Goal: Contribute content: Contribute content

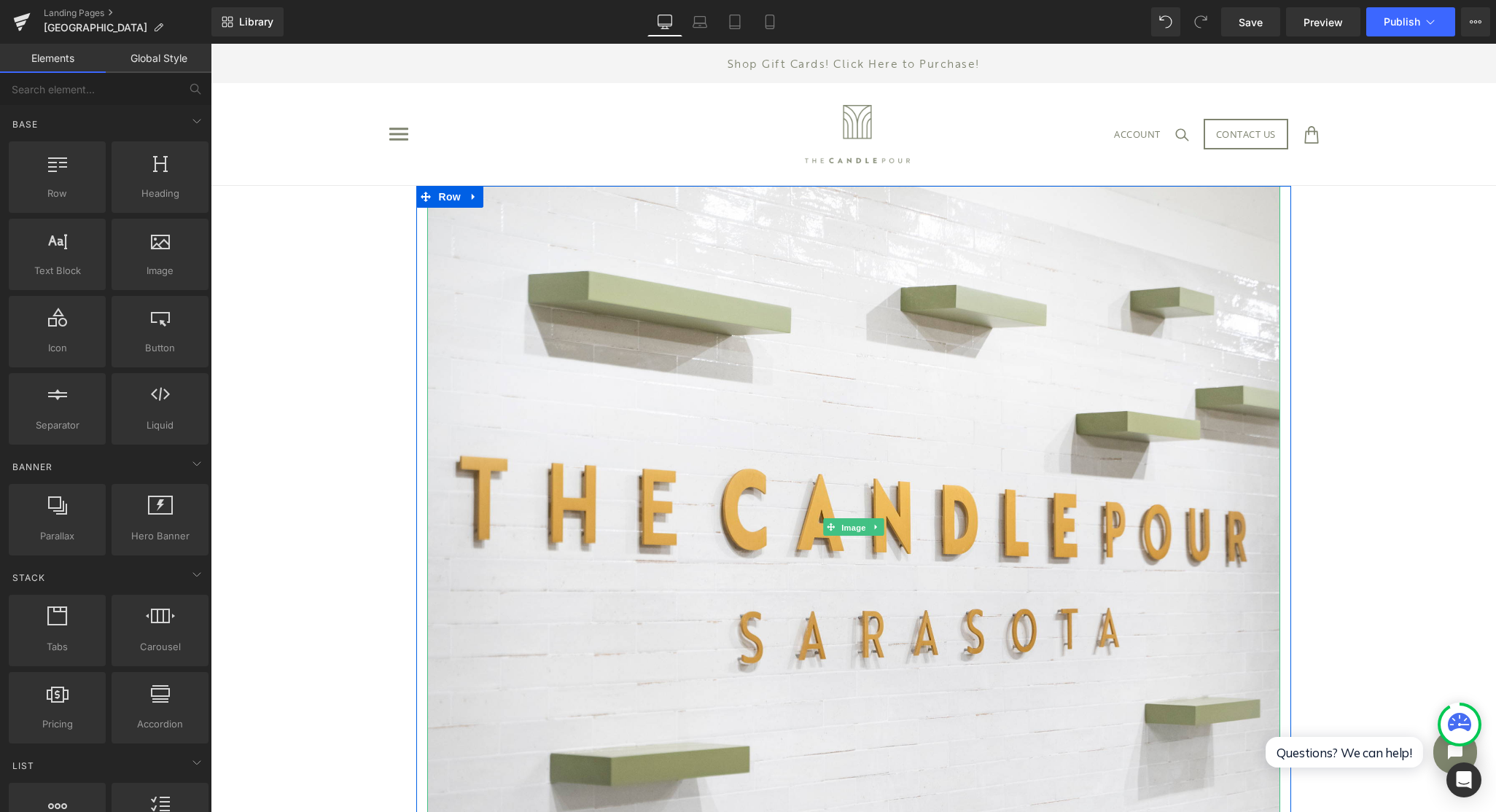
click at [840, 523] on span "Image" at bounding box center [853, 527] width 30 height 17
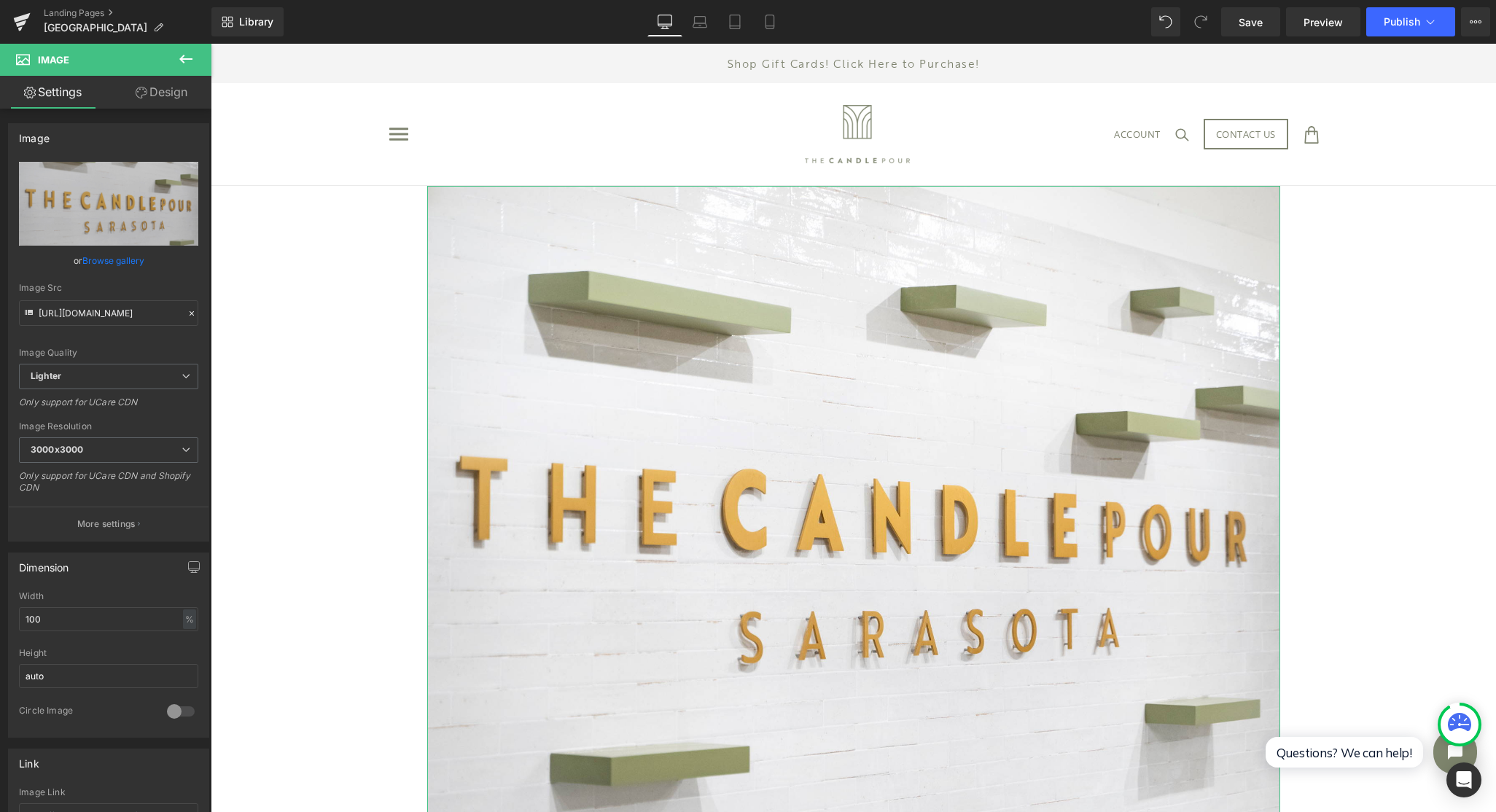
click at [0, 0] on icon "Replace Image" at bounding box center [0, 0] width 0 height 0
type input "C:\fakepath\78216514208__AFBE558E-1B32-4D3B-91CB-2C40CD925FD5.jpg"
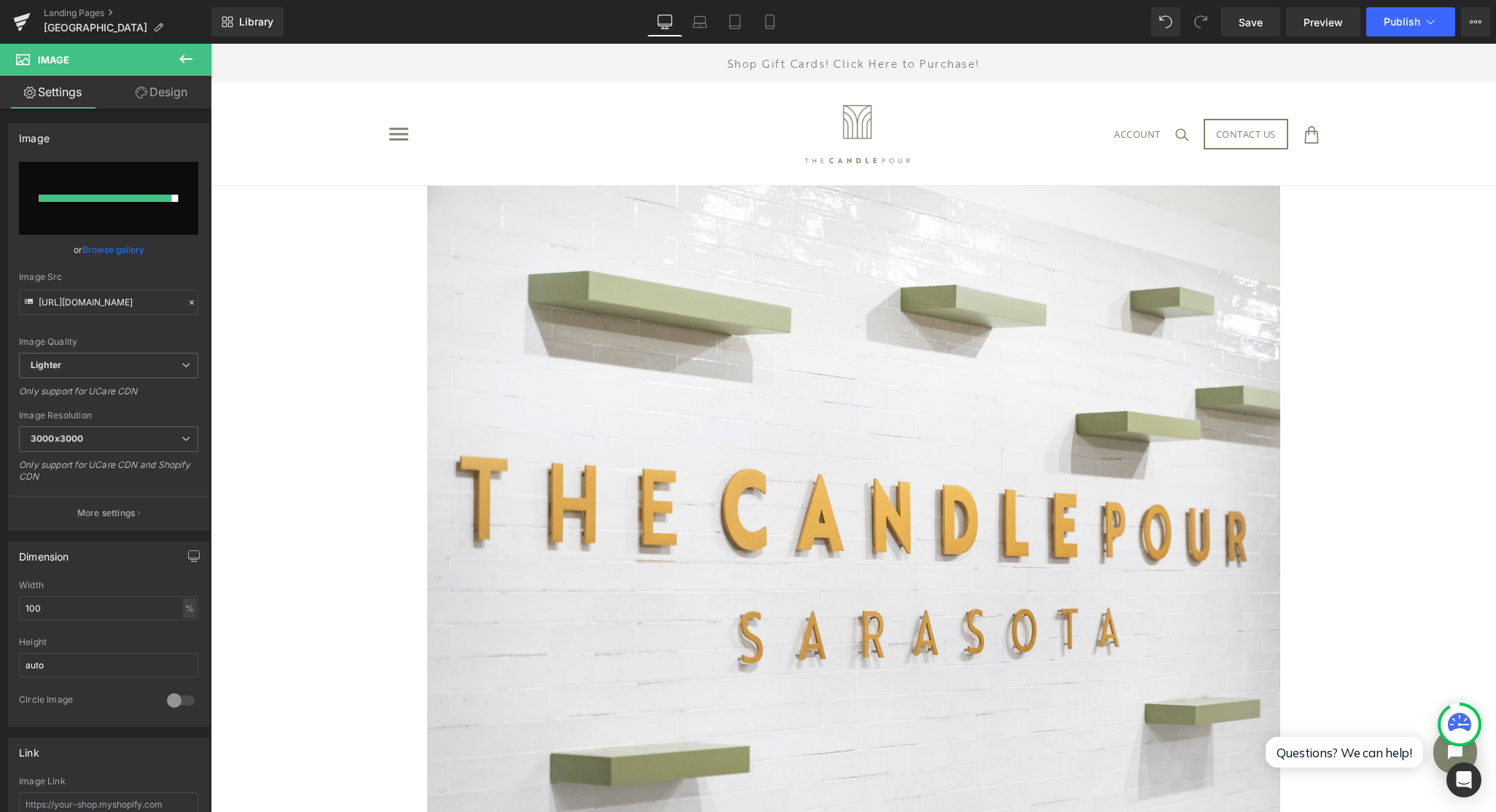
click at [1262, 30] on link "Save" at bounding box center [1251, 21] width 59 height 29
click at [92, 255] on link "Browse gallery" at bounding box center [113, 250] width 62 height 26
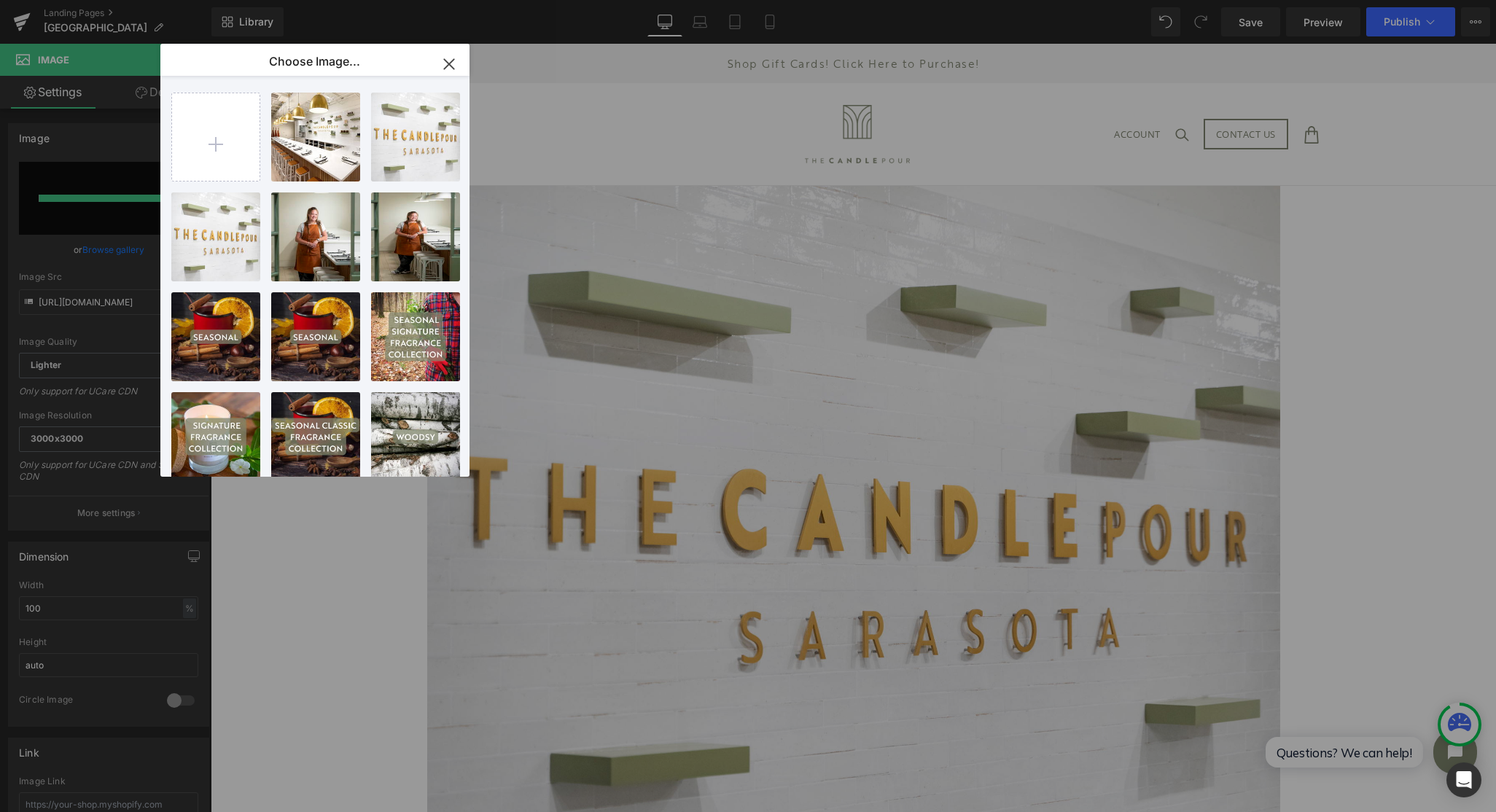
click at [0, 0] on div "7821651...5FD5.jpg 802.99 KB" at bounding box center [0, 0] width 0 height 0
type input "https://ucarecdn.com/fada8501-3a3d-43f3-a6c4-10c99b4cd299/-/format/auto/-/previ…"
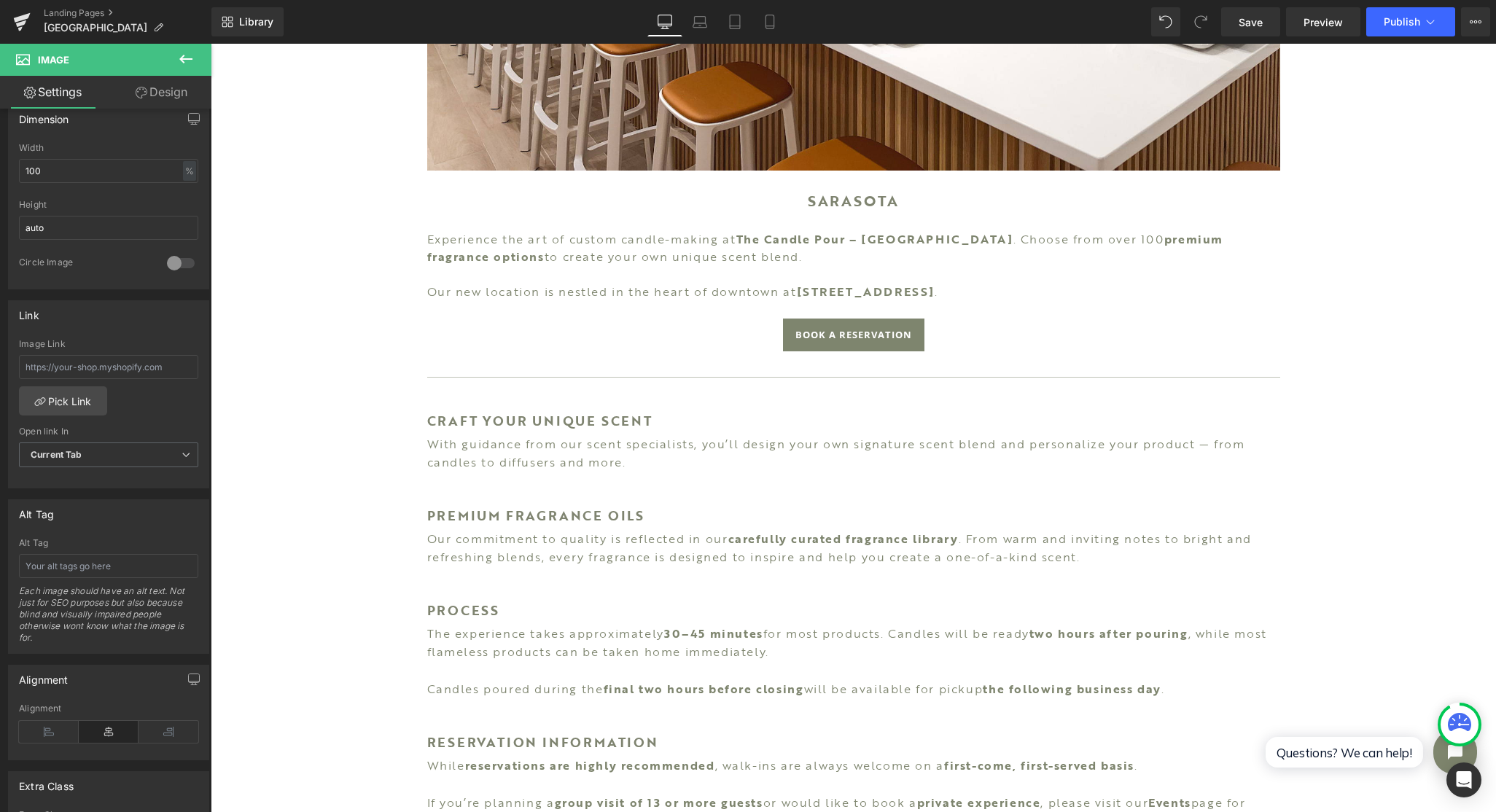
scroll to position [656, 0]
click at [1257, 30] on link "Save" at bounding box center [1251, 21] width 59 height 29
click at [1384, 31] on button "Publish" at bounding box center [1411, 21] width 89 height 29
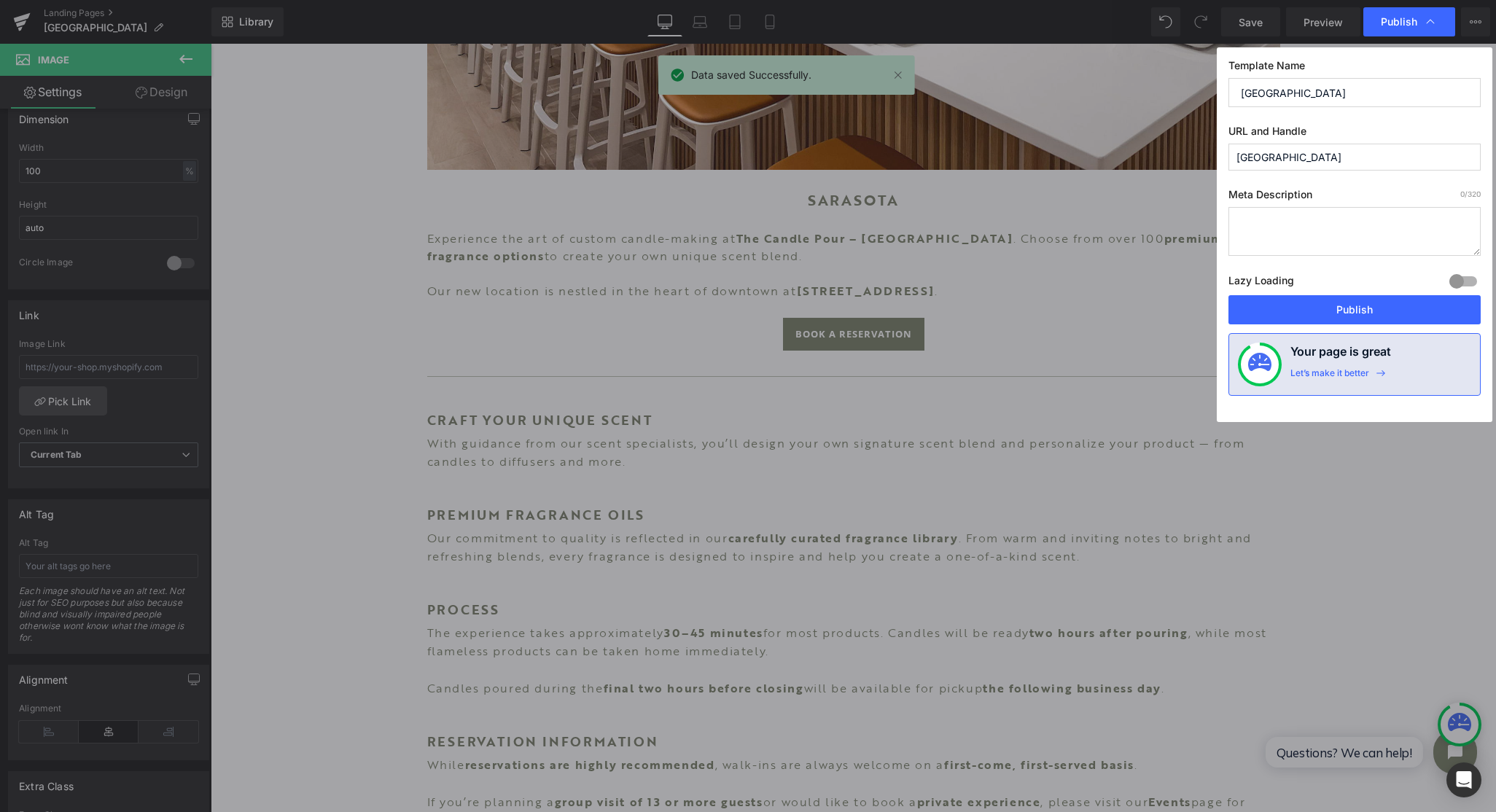
click at [1351, 304] on button "Publish" at bounding box center [1354, 309] width 252 height 29
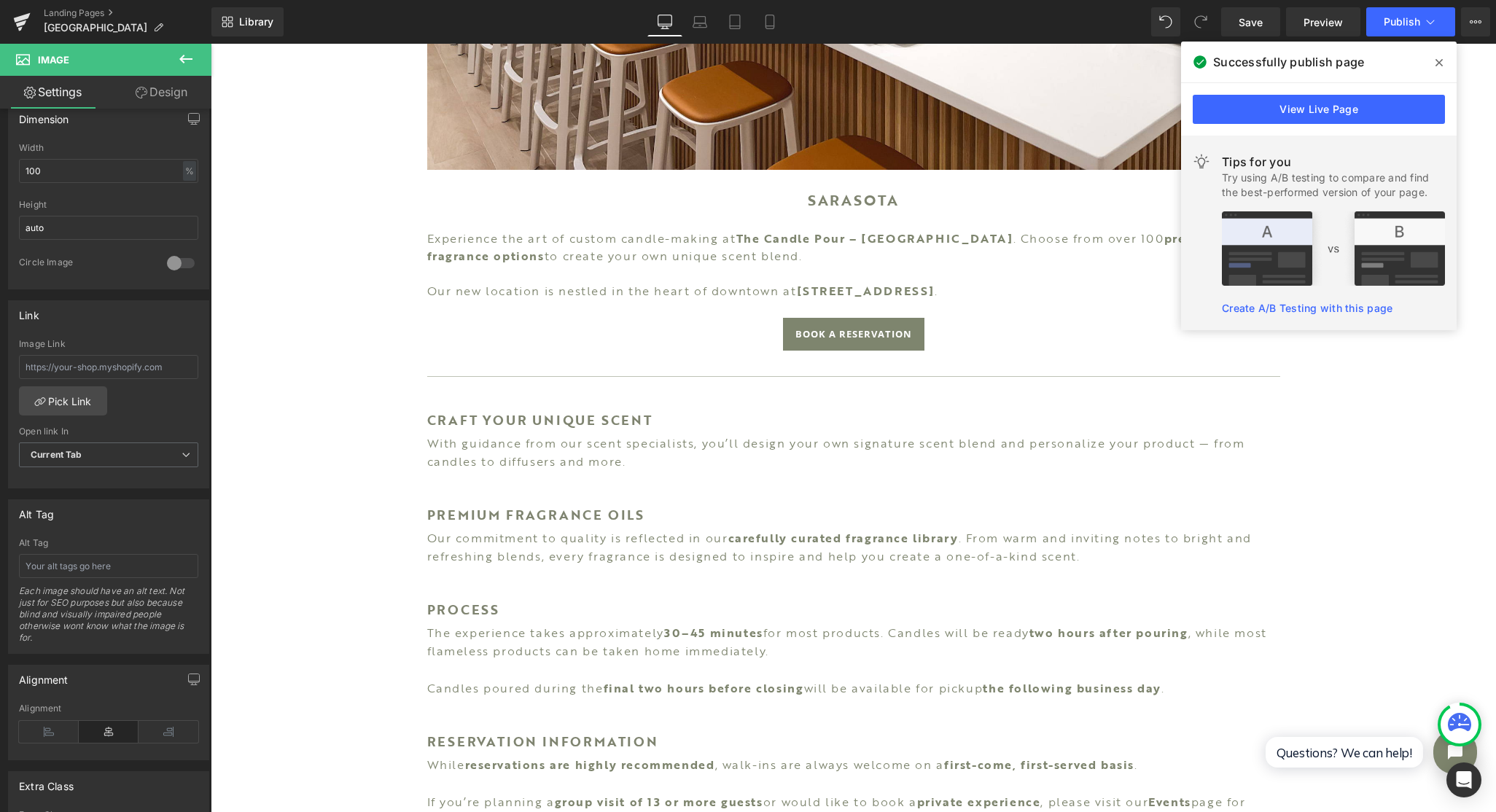
click at [33, 23] on link at bounding box center [22, 22] width 44 height 44
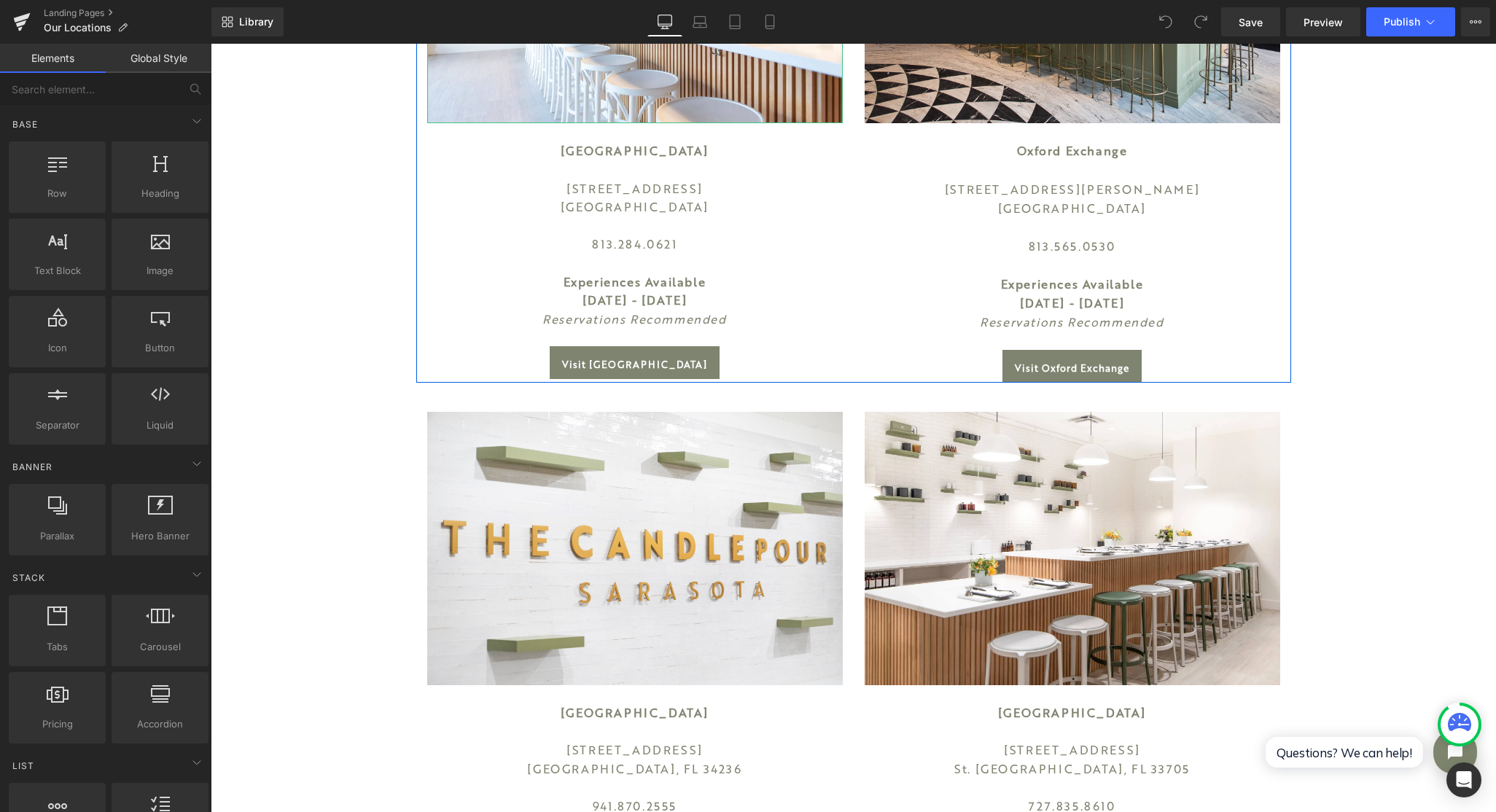
scroll to position [438, 0]
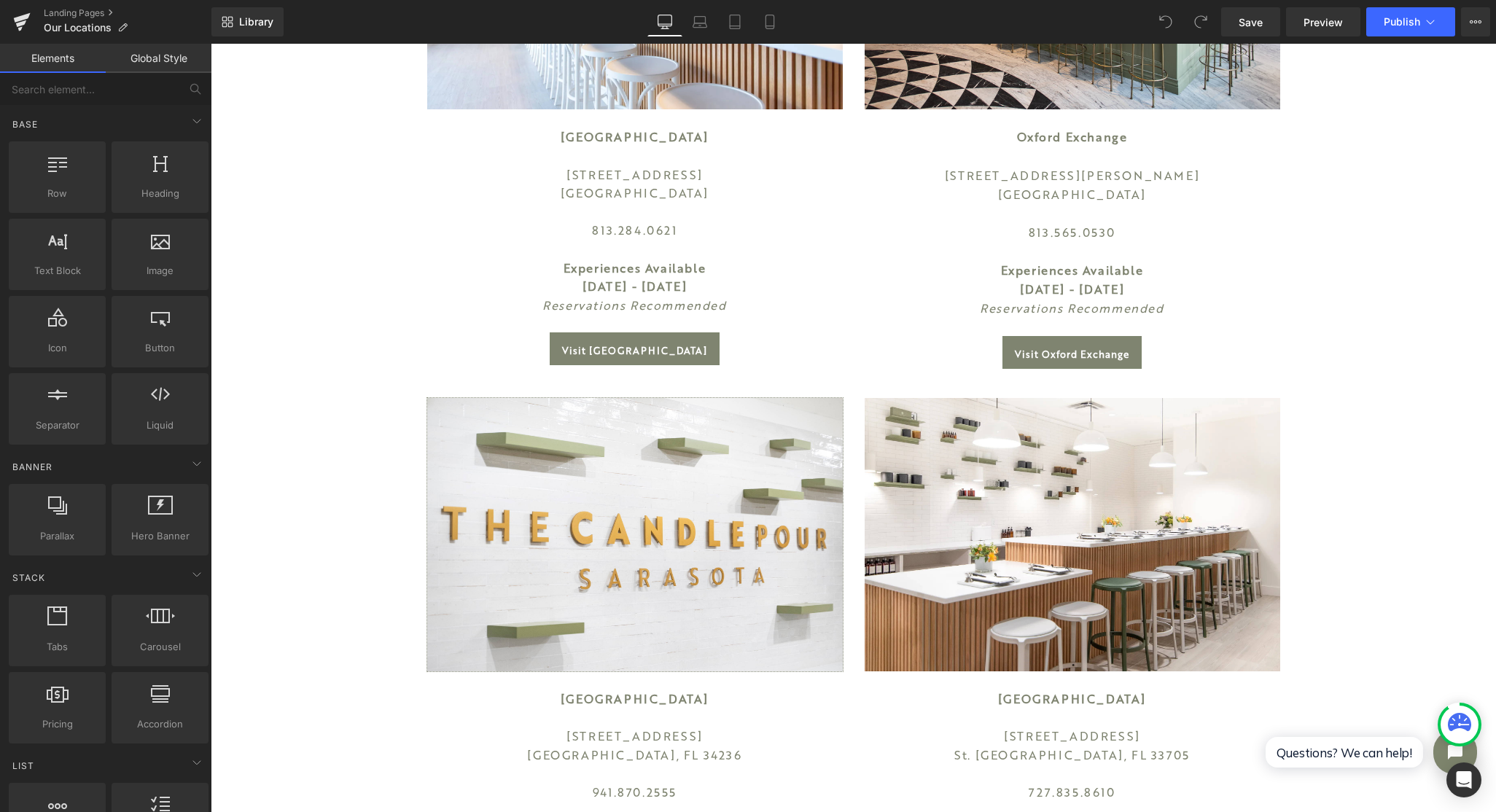
click at [669, 497] on img at bounding box center [634, 534] width 416 height 273
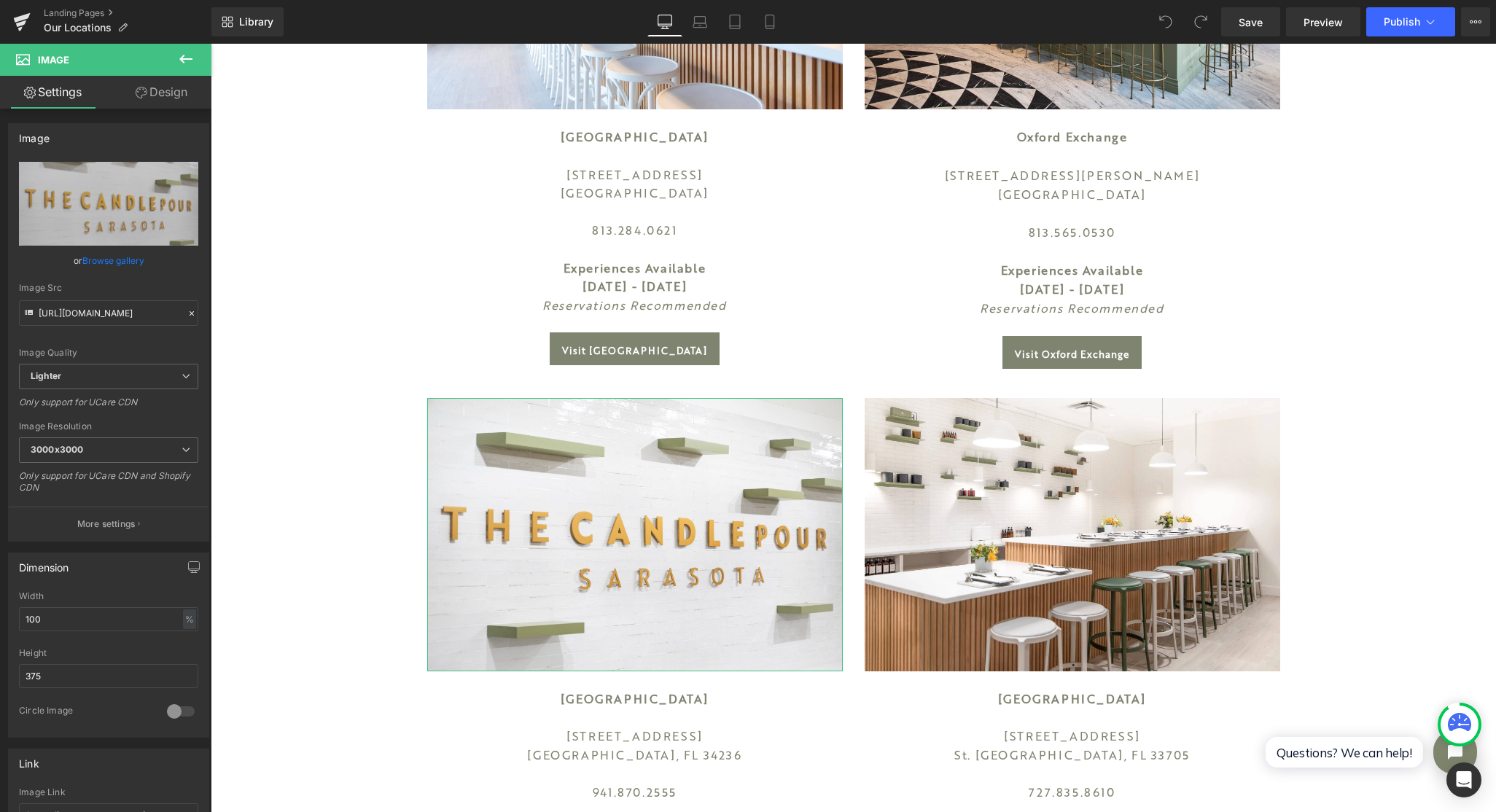
click at [0, 0] on icon "Replace Image" at bounding box center [0, 0] width 0 height 0
type input "C:\fakepath\78216514208__AFBE558E-1B32-4D3B-91CB-2C40CD925FD5.jpg"
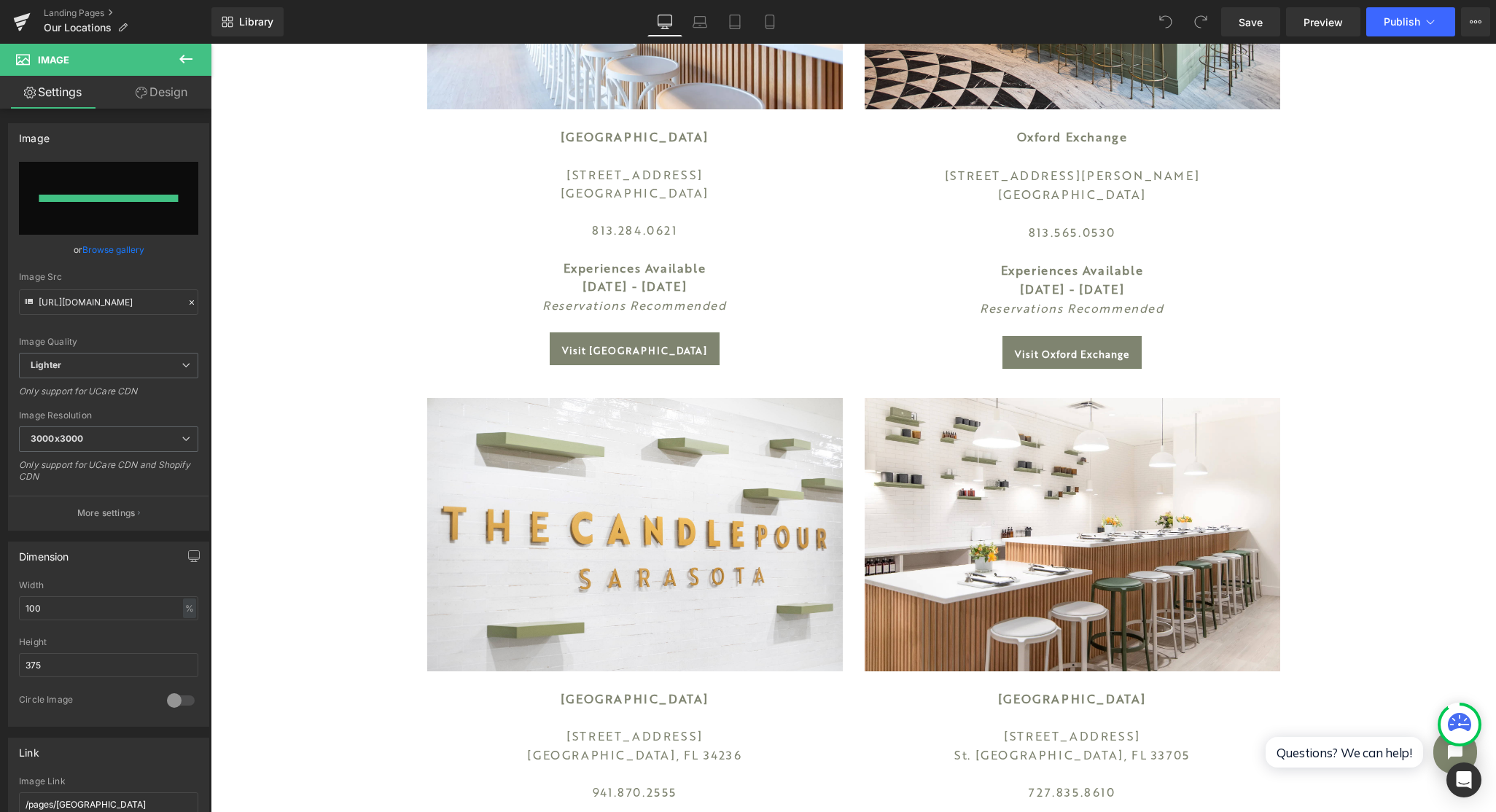
type input "[URL][DOMAIN_NAME]"
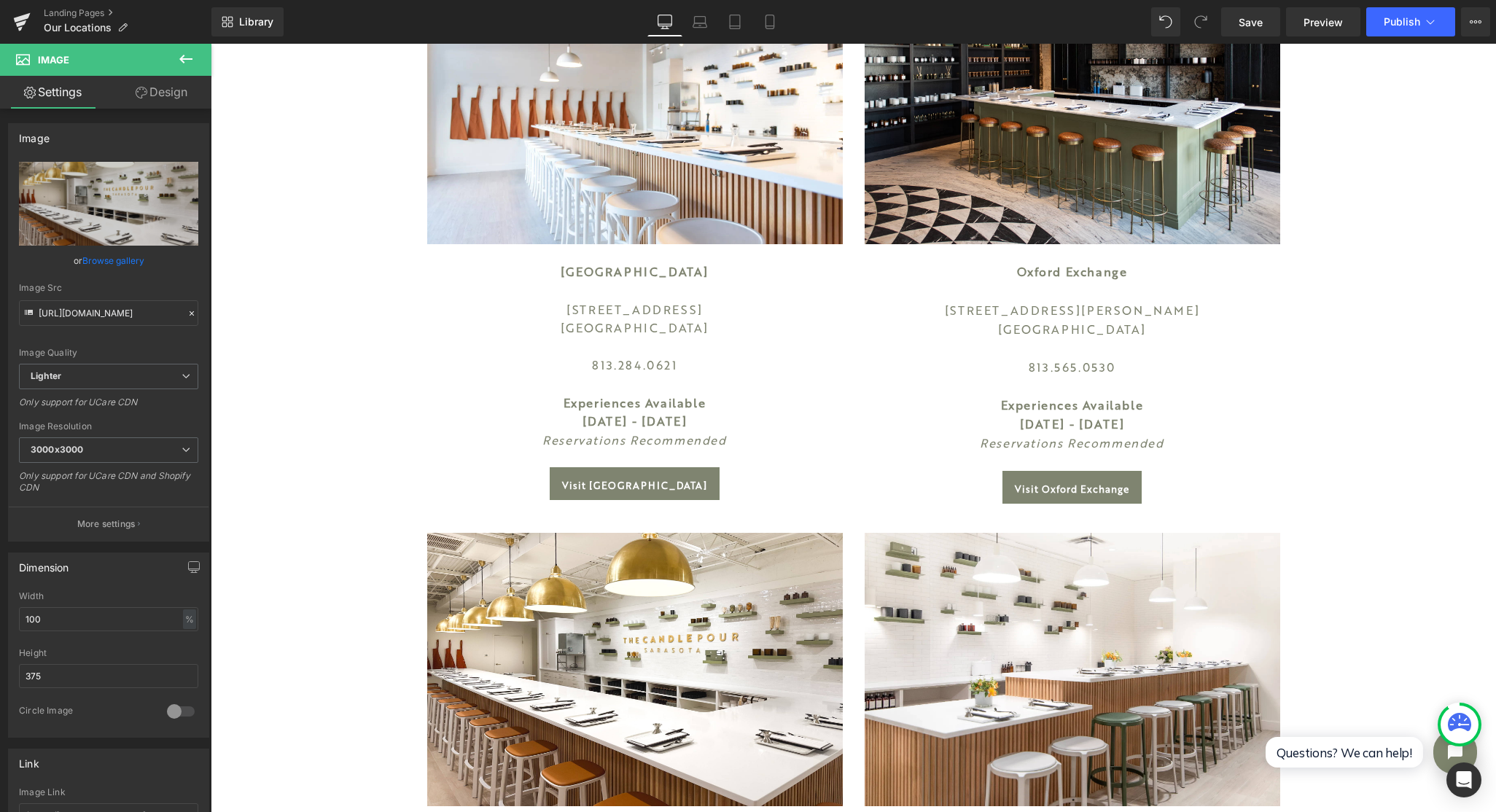
scroll to position [328, 0]
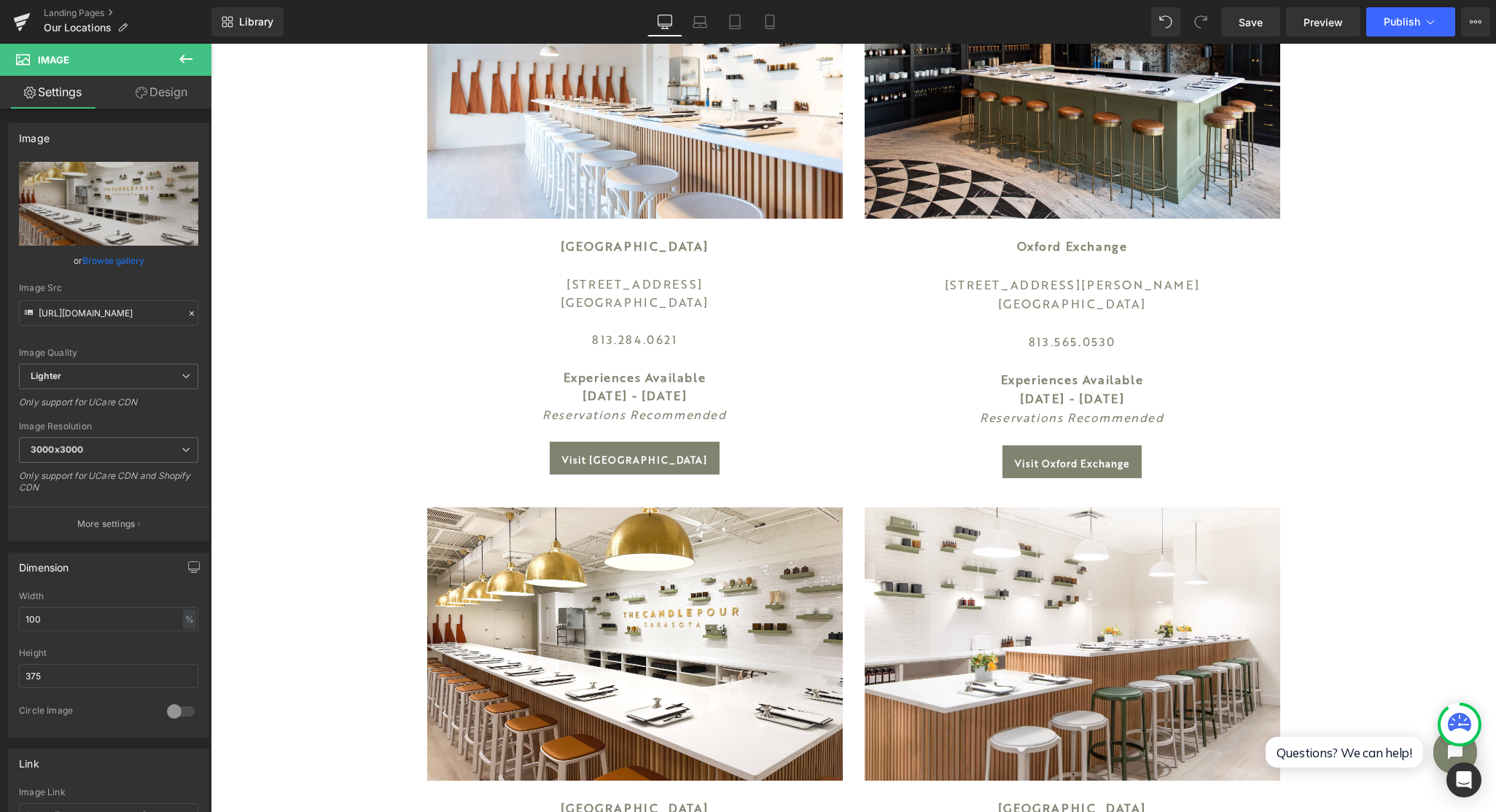
drag, startPoint x: 1249, startPoint y: 22, endPoint x: 1263, endPoint y: 31, distance: 16.6
click at [1249, 22] on span "Save" at bounding box center [1250, 23] width 24 height 16
click at [1393, 22] on span "Publish" at bounding box center [1402, 22] width 37 height 12
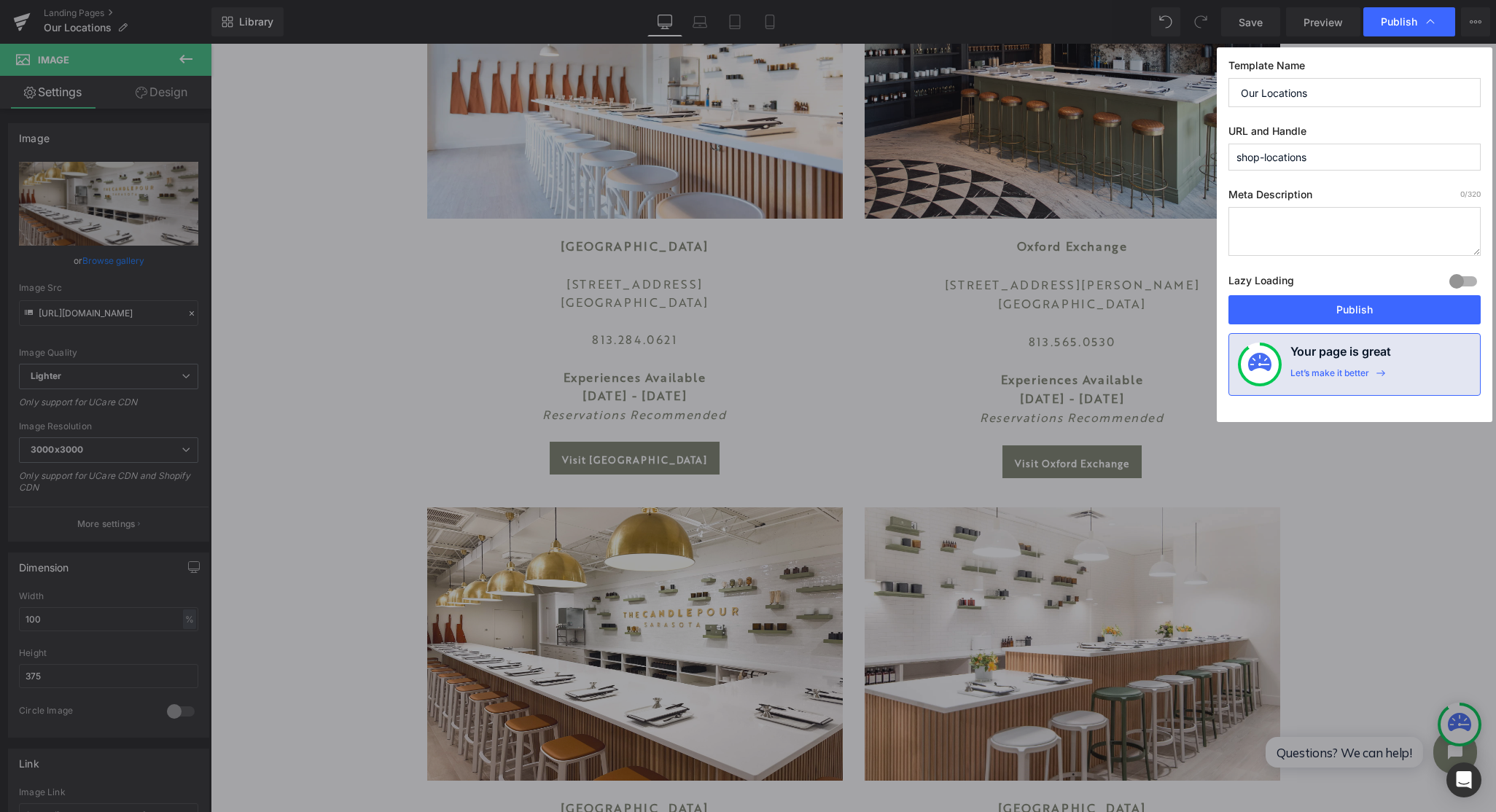
click at [1347, 314] on button "Publish" at bounding box center [1354, 309] width 252 height 29
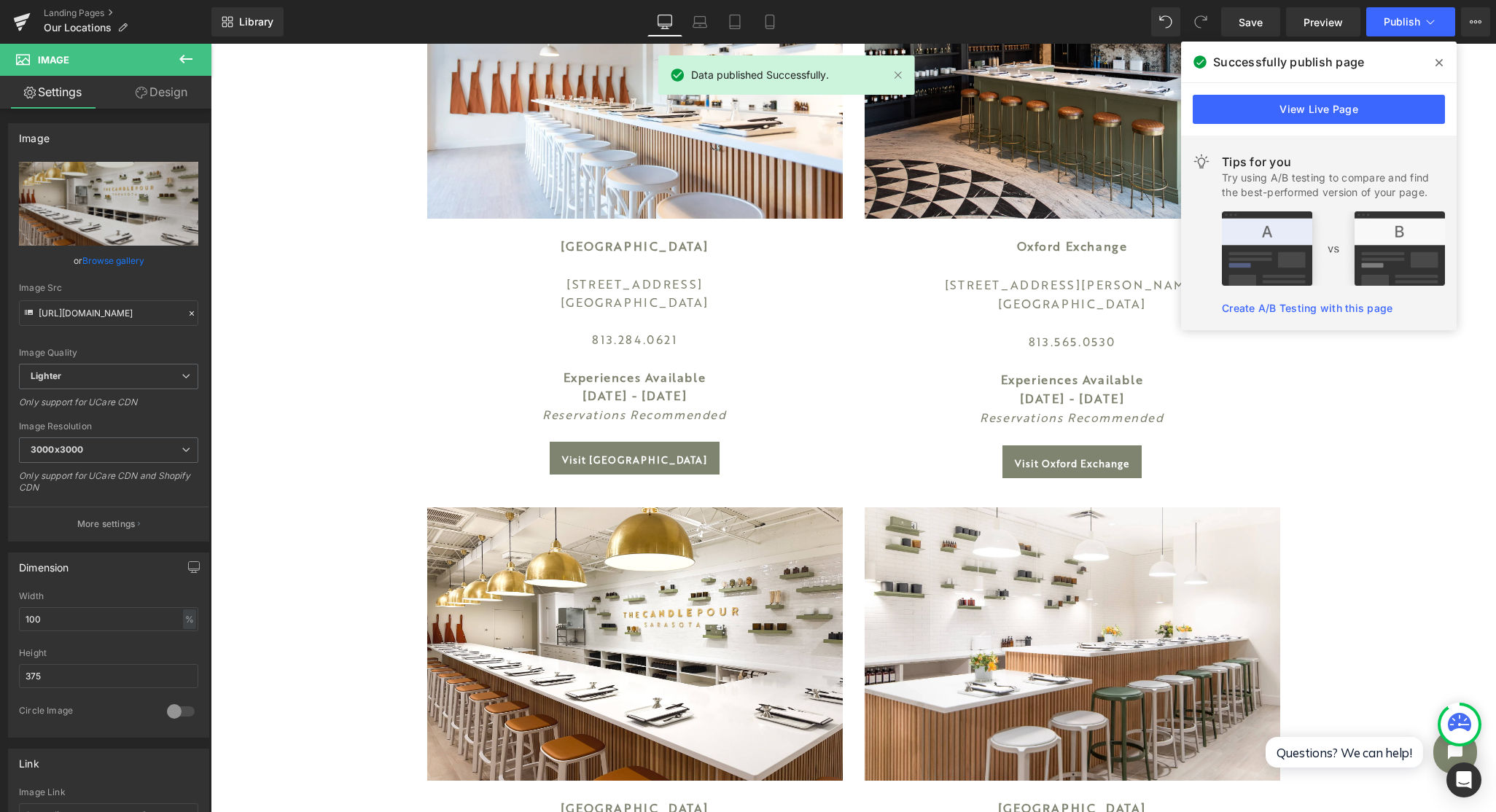
click at [1436, 62] on icon at bounding box center [1439, 62] width 7 height 12
